Goal: Transaction & Acquisition: Purchase product/service

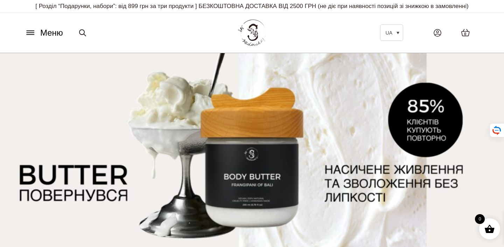
click at [31, 36] on icon at bounding box center [30, 32] width 11 height 7
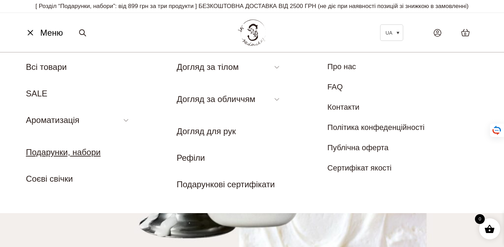
click at [58, 157] on link "Подарунки, набори" at bounding box center [63, 152] width 74 height 9
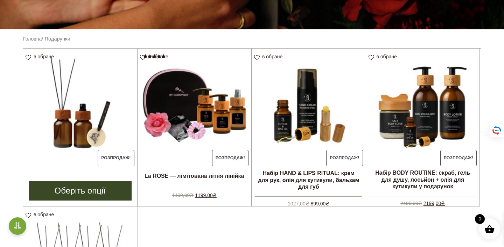
scroll to position [160, 0]
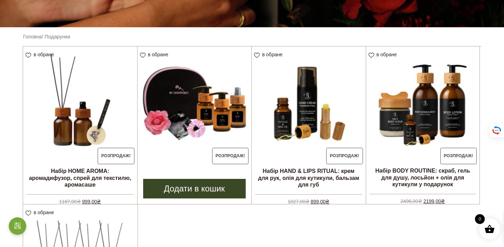
click at [180, 137] on img at bounding box center [194, 104] width 114 height 114
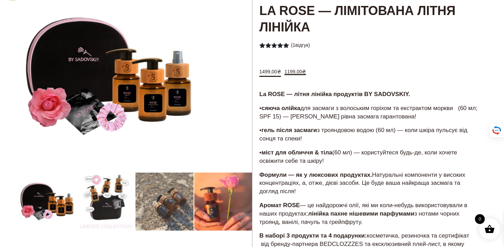
scroll to position [69, 0]
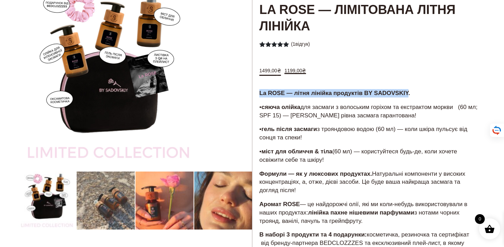
drag, startPoint x: 407, startPoint y: 101, endPoint x: 259, endPoint y: 104, distance: 148.3
click at [259, 97] on strong "La ROSE — літня лінійка продуктів BY SADOVSKIY." at bounding box center [334, 93] width 151 height 7
copy strong "La ROSE — літня лінійка продуктів BY SADOVSKIY"
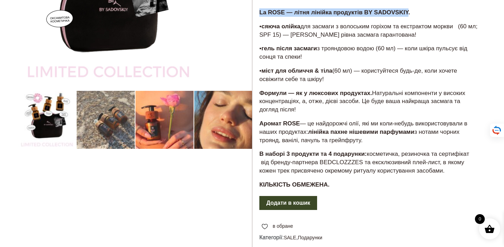
scroll to position [151, 0]
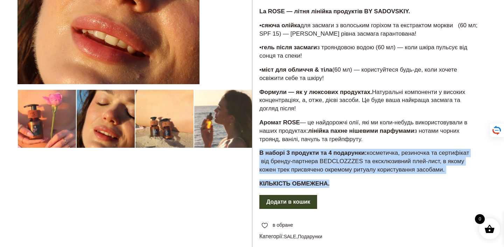
drag, startPoint x: 331, startPoint y: 200, endPoint x: 258, endPoint y: 164, distance: 81.8
click at [258, 163] on div "La ROSE — літня лінійка продуктів BY SADOVSKIY. • сяюча олійка для засмаги з во…" at bounding box center [369, 101] width 234 height 188
copy div "В наборі 3 продукти та 4 подарунки: косметичка, резиночка та сертифікат від бре…"
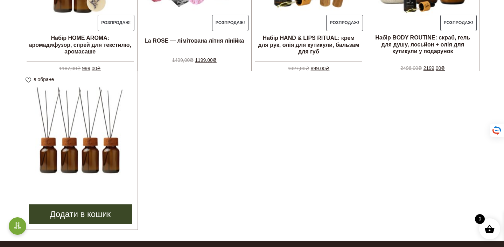
scroll to position [329, 0]
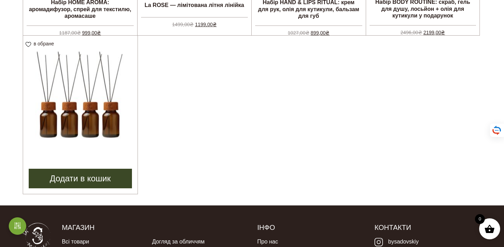
click at [68, 142] on img at bounding box center [80, 93] width 114 height 114
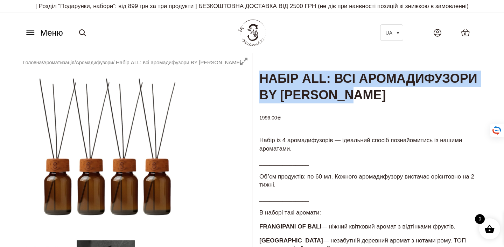
drag, startPoint x: 355, startPoint y: 106, endPoint x: 259, endPoint y: 83, distance: 99.1
click at [259, 83] on h1 "Набір ALL: всі аромадифузори BY [PERSON_NAME]" at bounding box center [369, 78] width 234 height 51
copy h1 "Набір ALL: всі аромадифузори BY [PERSON_NAME]"
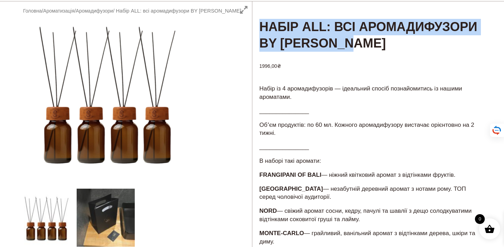
scroll to position [54, 0]
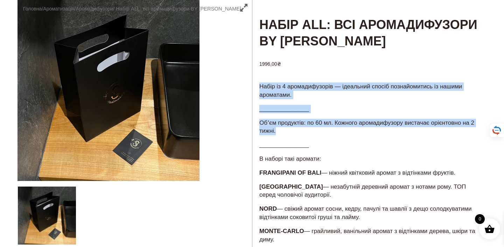
drag, startPoint x: 295, startPoint y: 140, endPoint x: 259, endPoint y: 97, distance: 55.6
click at [259, 97] on div "Набір із 4 аромадифузорів — ідеальний спосіб познайомитись із нашими ароматами.…" at bounding box center [369, 195] width 234 height 227
copy div "Набір із 4 аромадифузорів — ідеальний спосіб познайомитись із нашими ароматами.…"
